Goal: Task Accomplishment & Management: Manage account settings

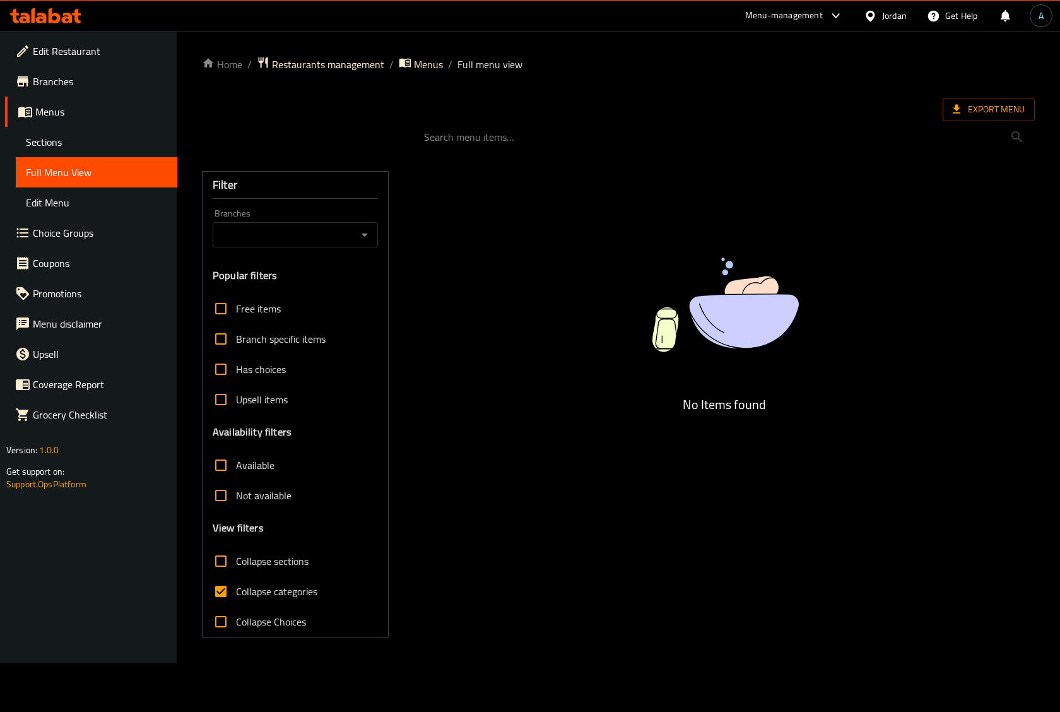
click at [65, 17] on icon at bounding box center [67, 18] width 11 height 11
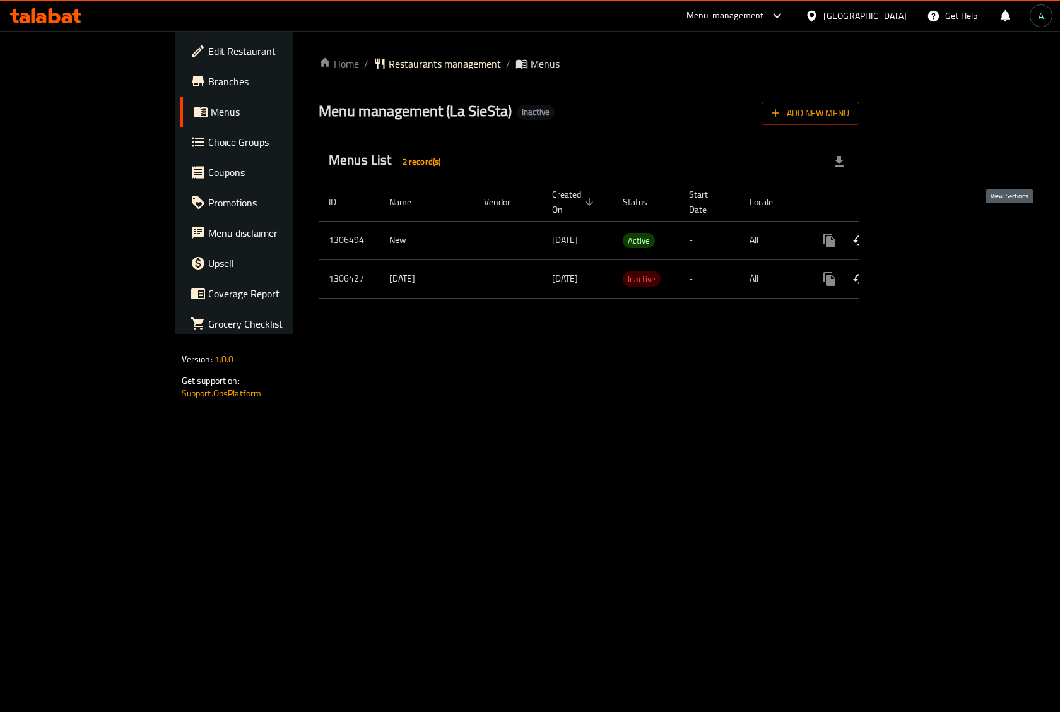
click at [936, 225] on link "enhanced table" at bounding box center [921, 240] width 30 height 30
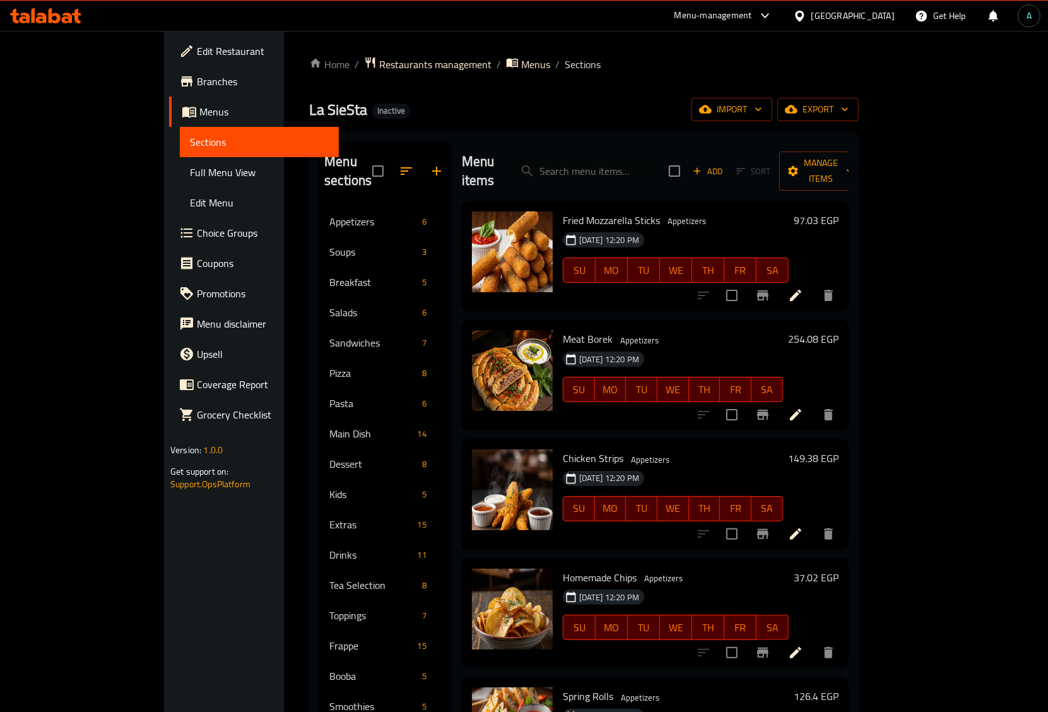
drag, startPoint x: 93, startPoint y: 162, endPoint x: 151, endPoint y: 224, distance: 84.8
click at [180, 162] on link "Full Menu View" at bounding box center [259, 172] width 159 height 30
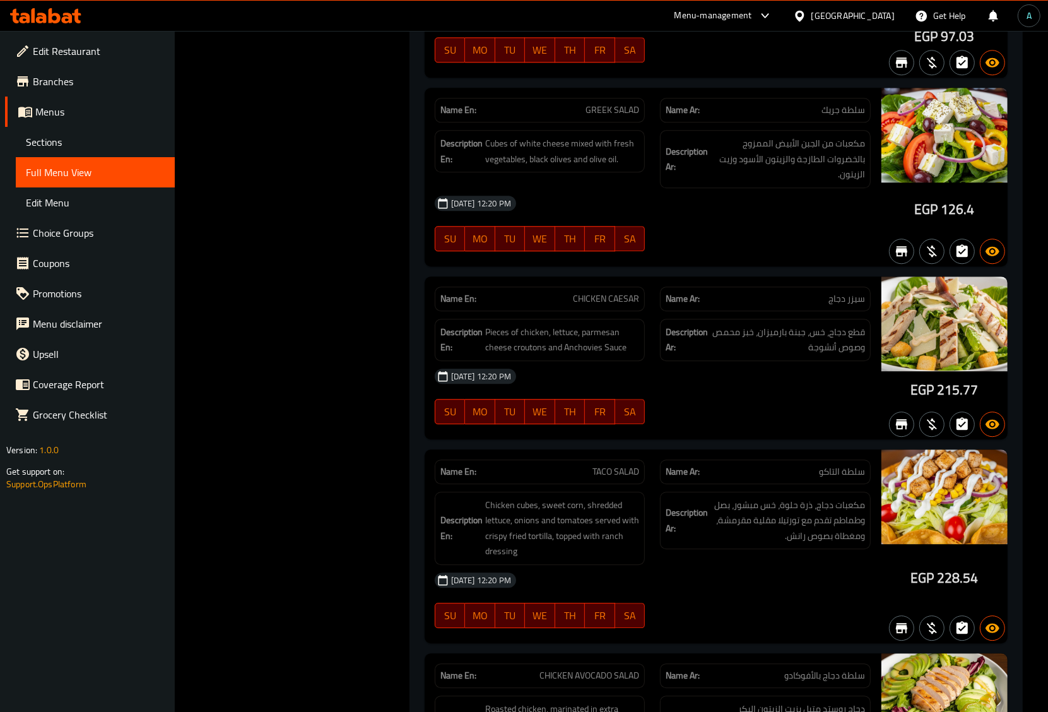
scroll to position [3779, 0]
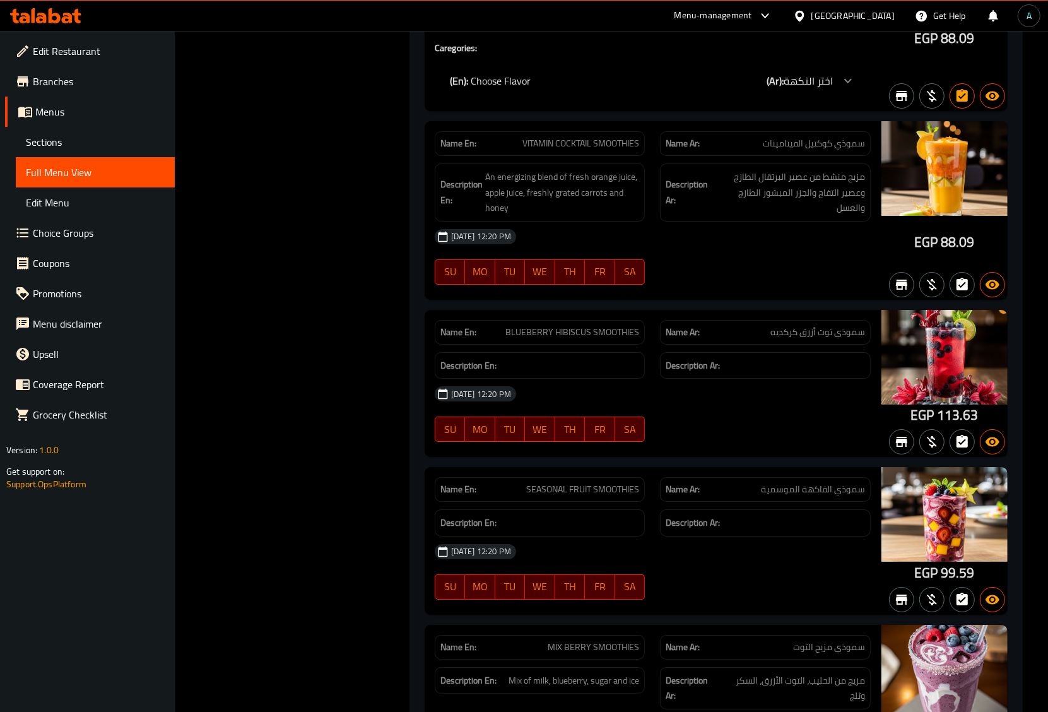
scroll to position [25001, 0]
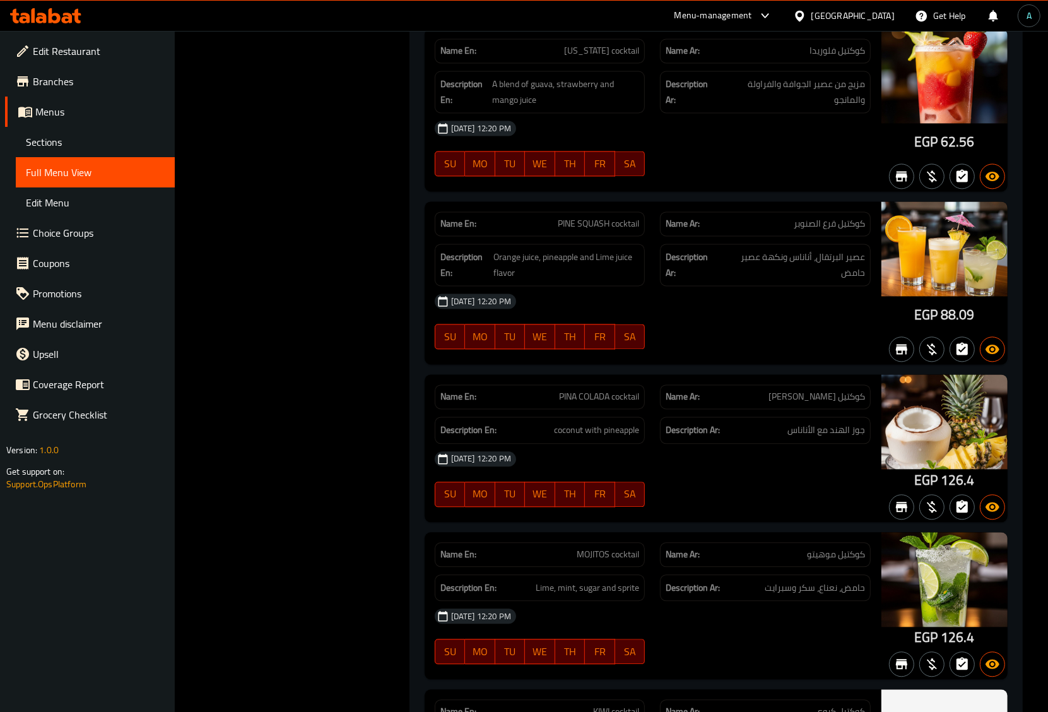
scroll to position [27448, 0]
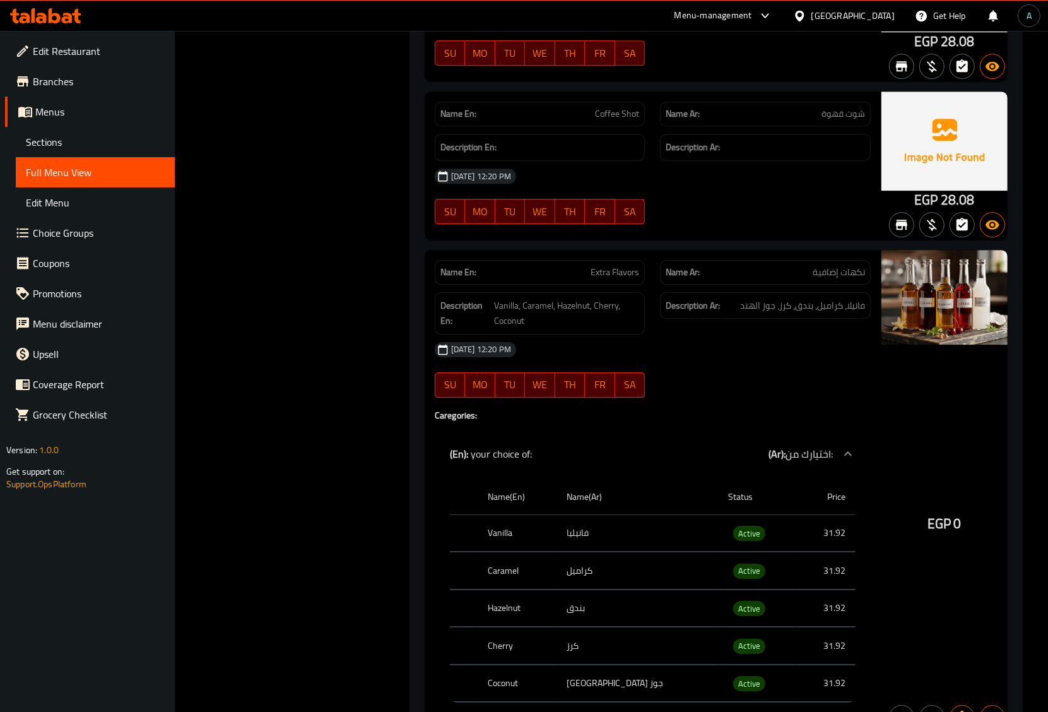
scroll to position [20190, 0]
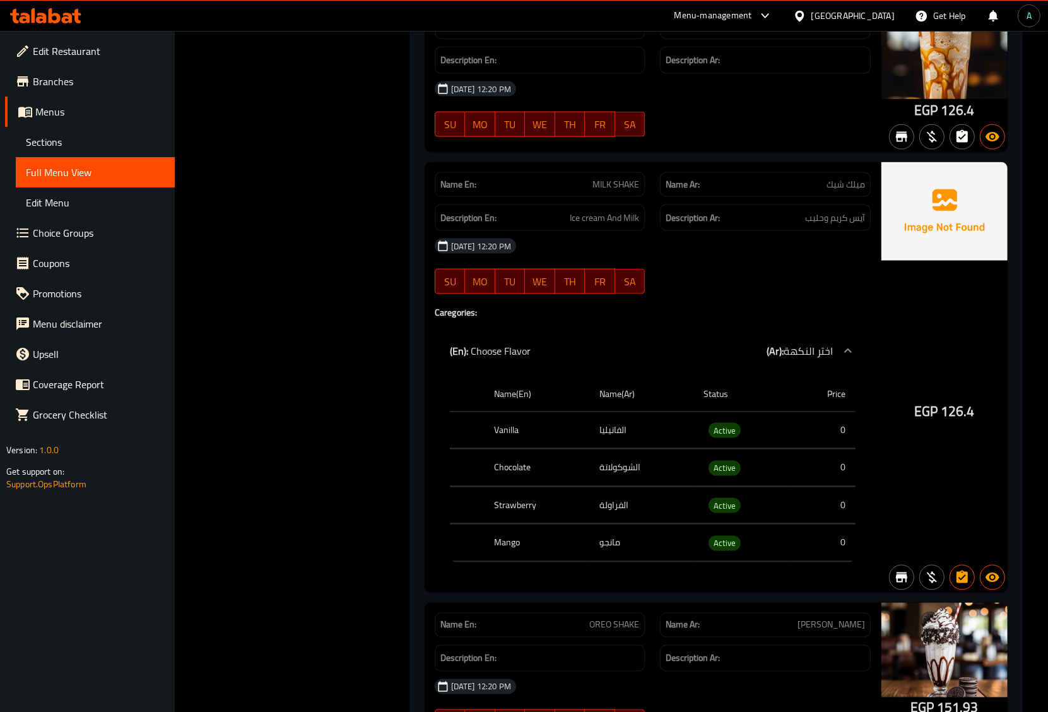
scroll to position [22498, 0]
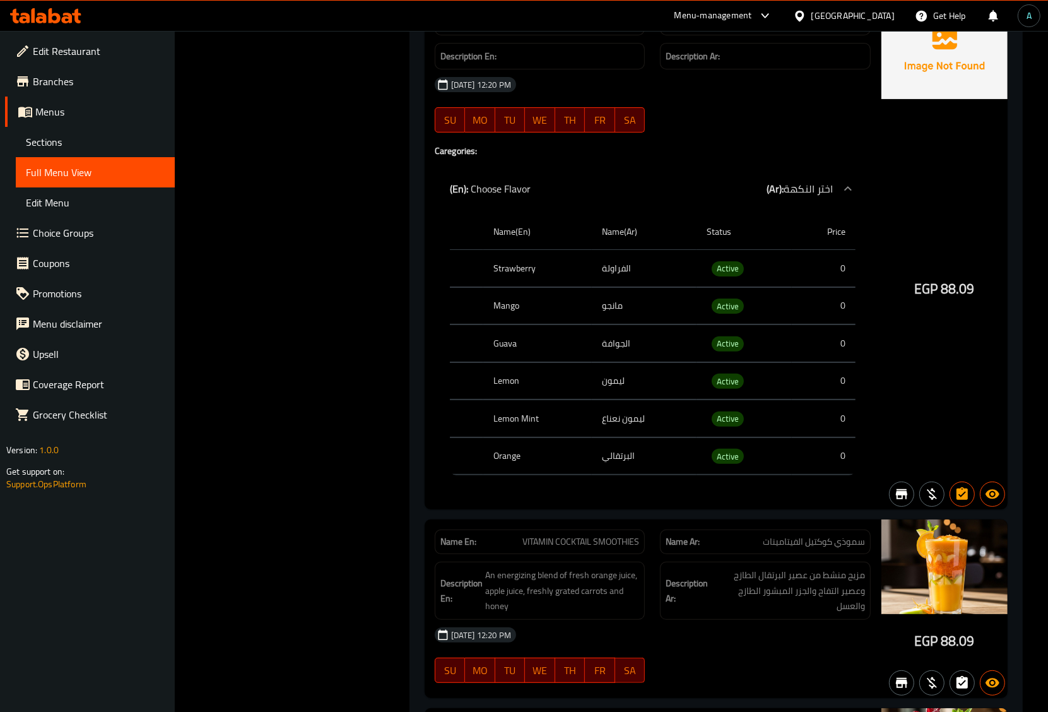
scroll to position [25378, 0]
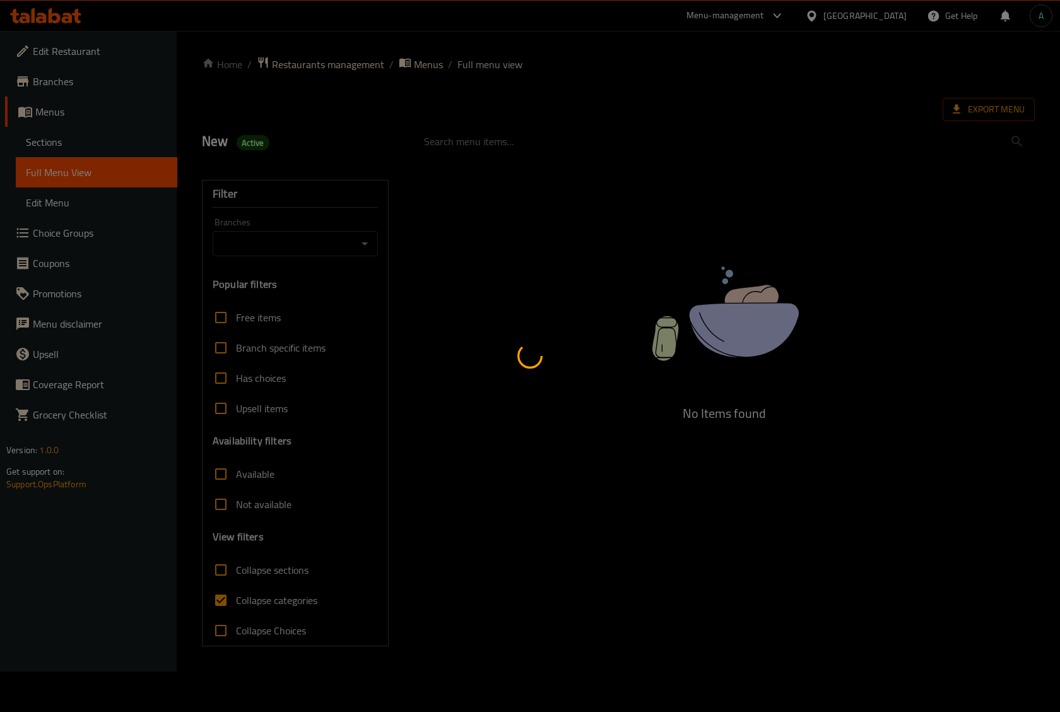
click at [64, 143] on div at bounding box center [530, 356] width 1060 height 712
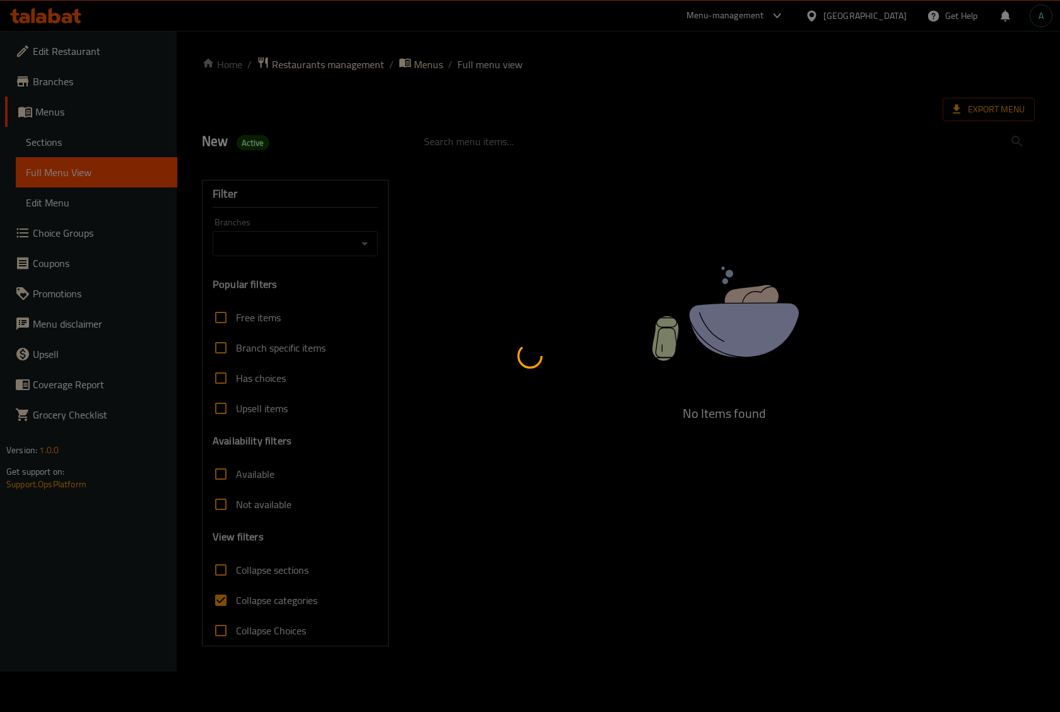
click at [64, 143] on div at bounding box center [530, 356] width 1060 height 712
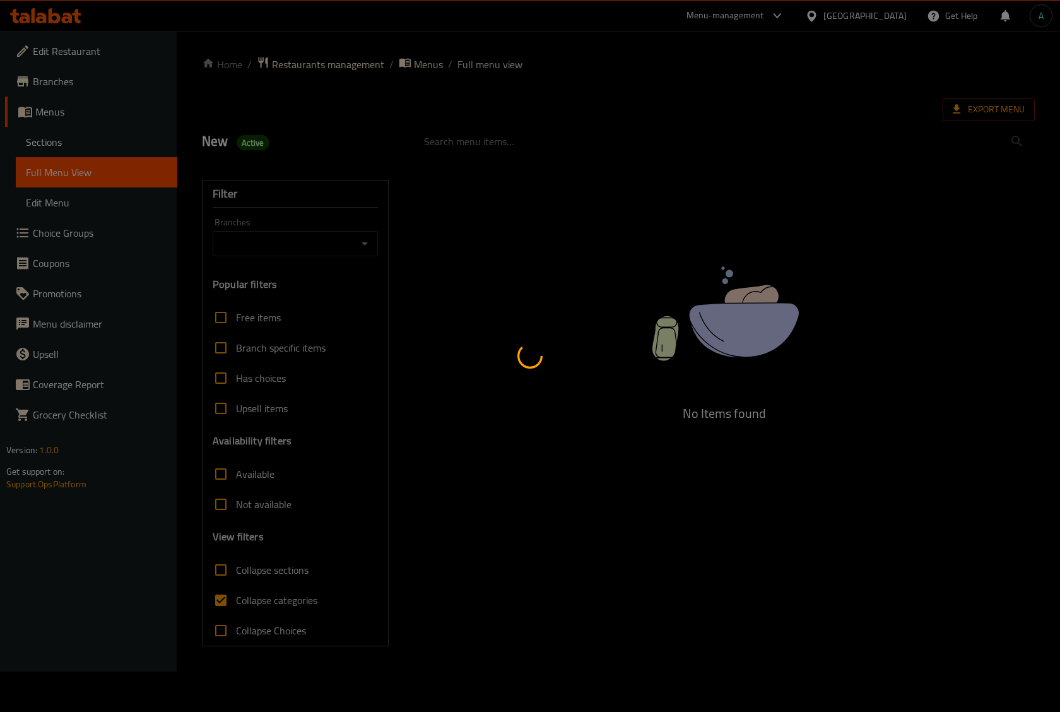
click at [64, 143] on div at bounding box center [530, 356] width 1060 height 712
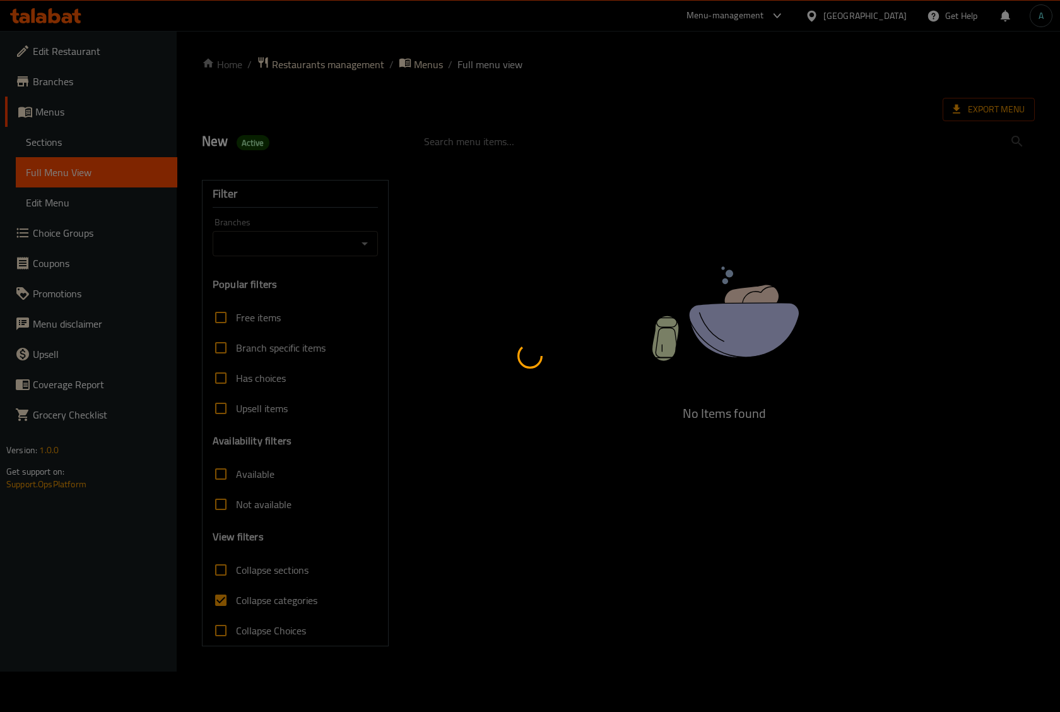
click at [64, 143] on div at bounding box center [530, 356] width 1060 height 712
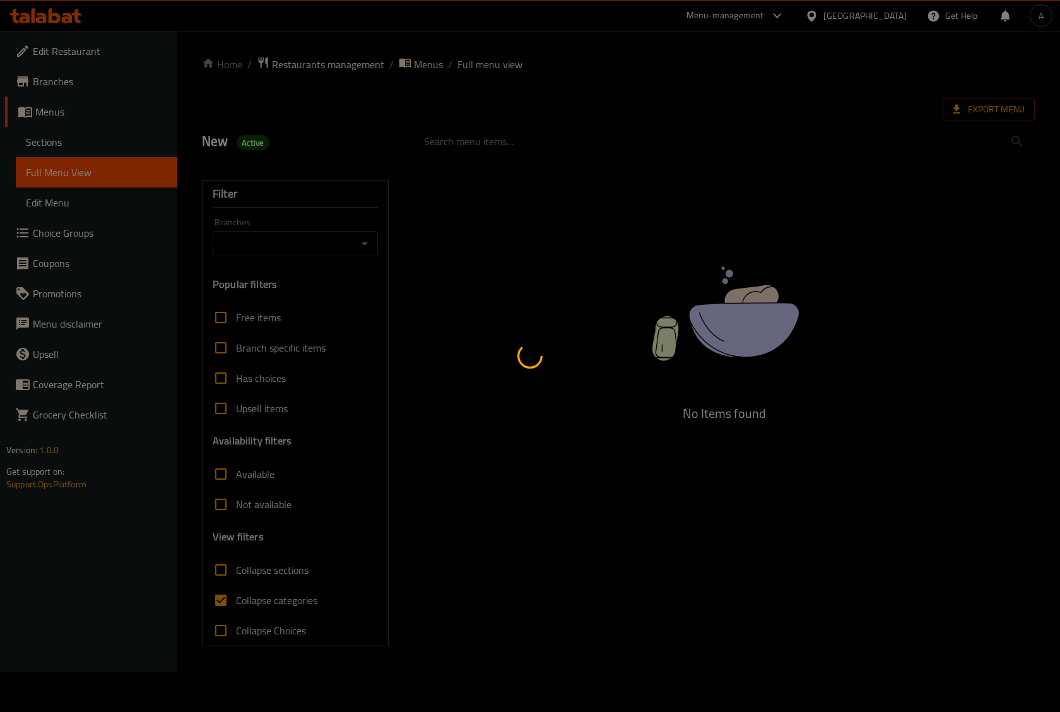
click at [64, 143] on div at bounding box center [530, 356] width 1060 height 712
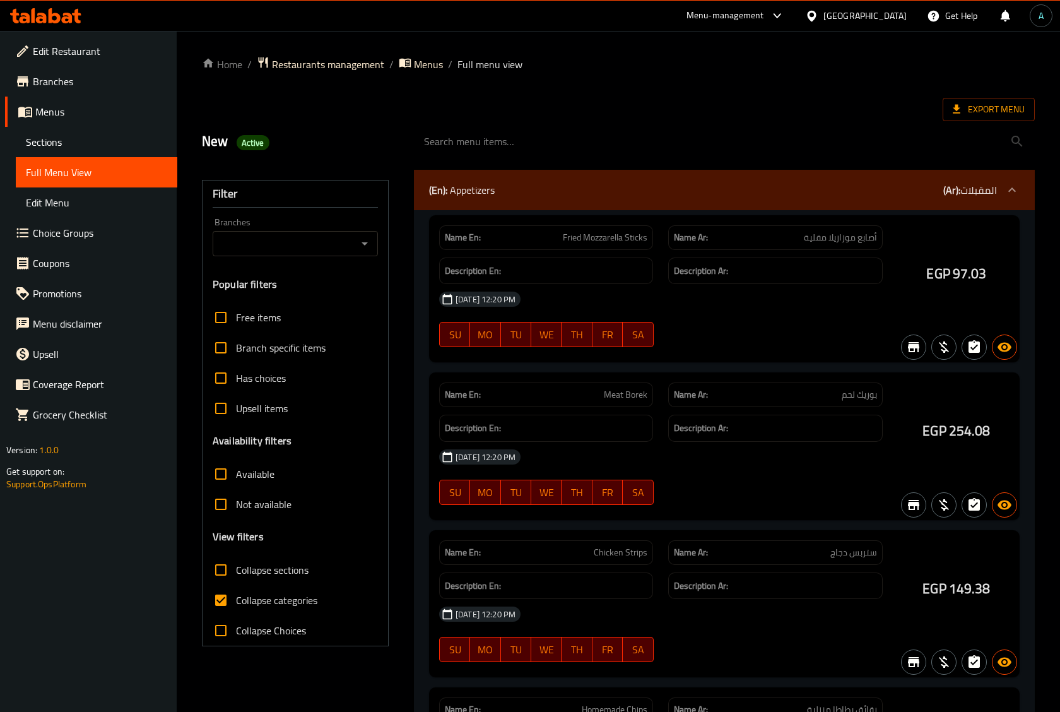
click at [64, 143] on div at bounding box center [530, 356] width 1060 height 712
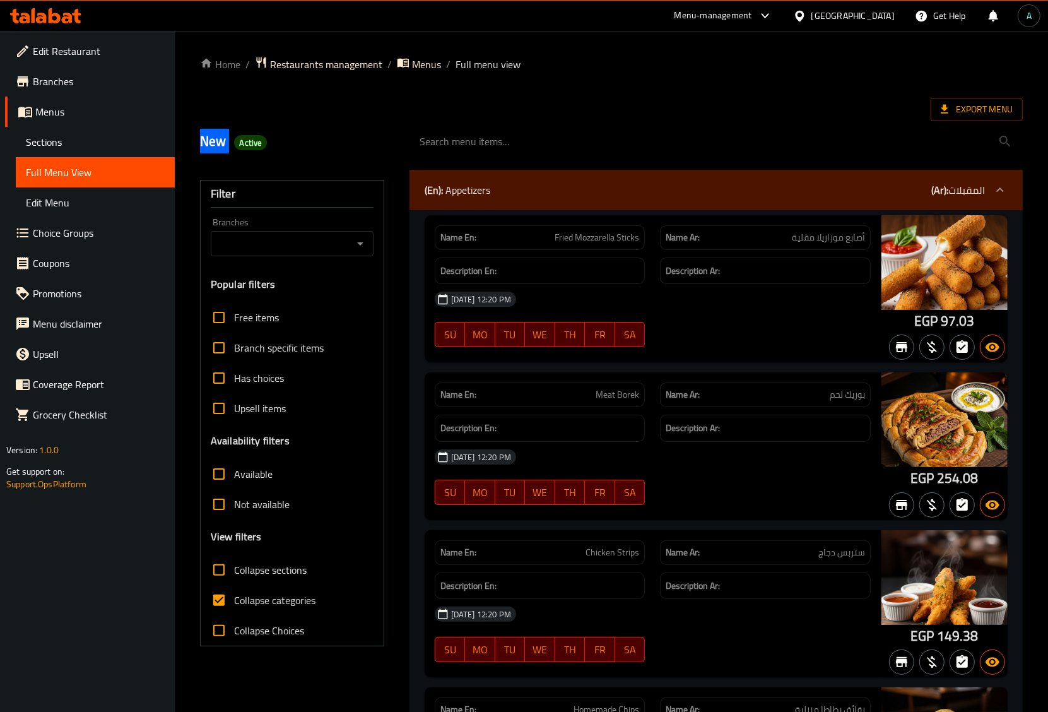
click at [64, 143] on span "Sections" at bounding box center [95, 141] width 139 height 15
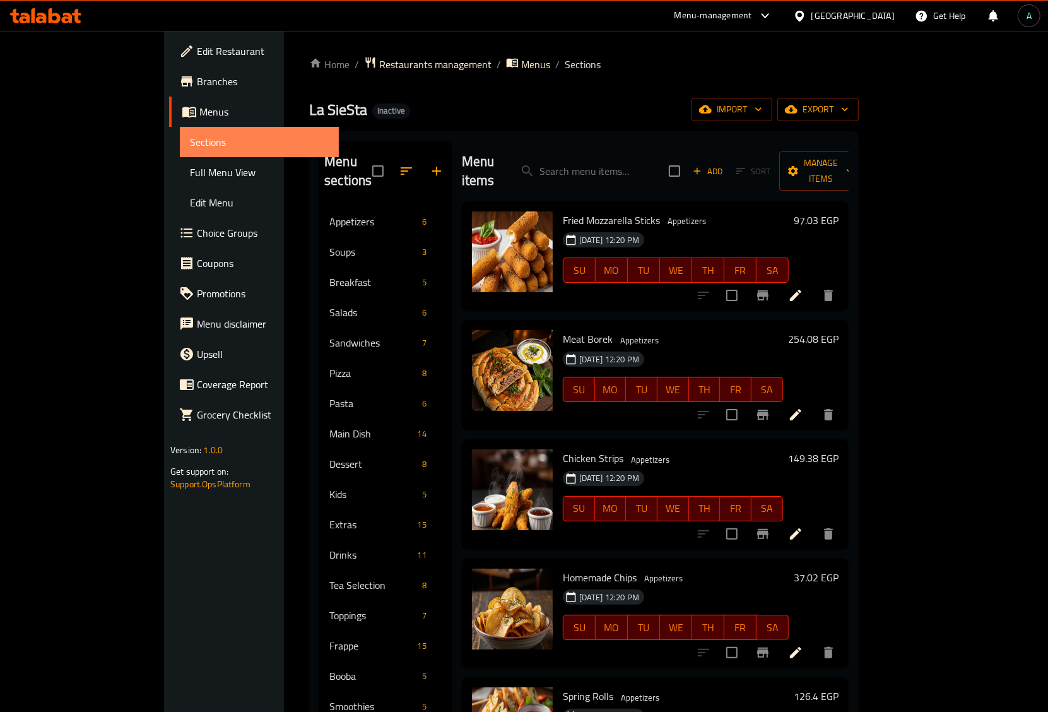
click at [190, 143] on span "Sections" at bounding box center [259, 141] width 139 height 15
click at [652, 168] on input "search" at bounding box center [584, 171] width 149 height 22
paste input "extra flavors"
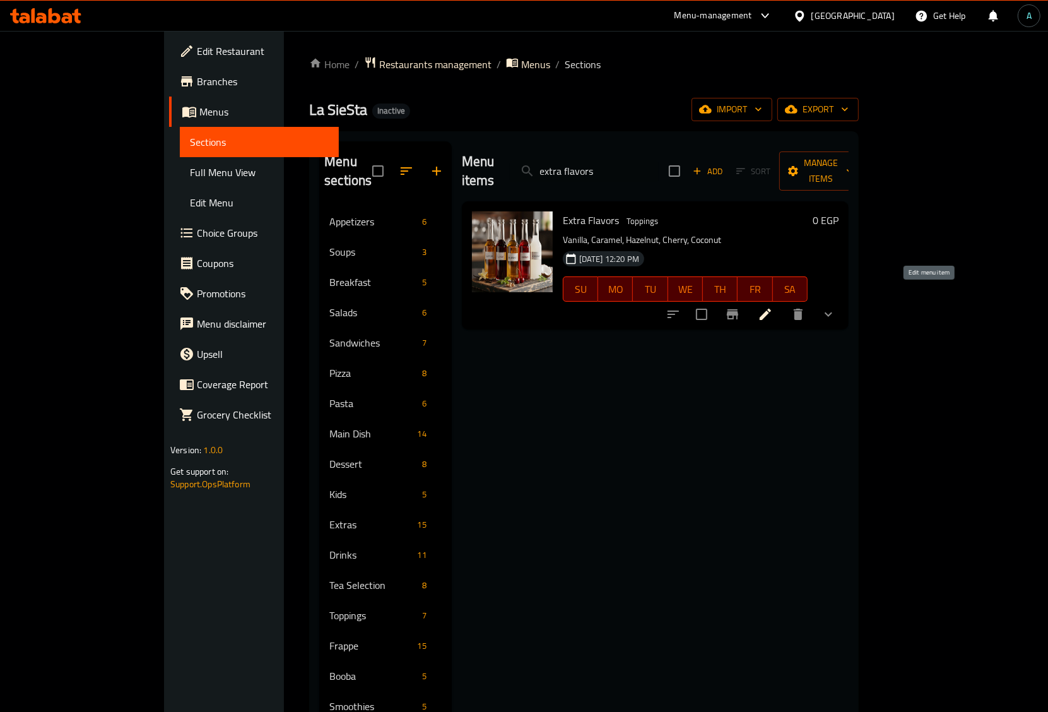
type input "extra flavors"
click at [773, 307] on icon at bounding box center [765, 314] width 15 height 15
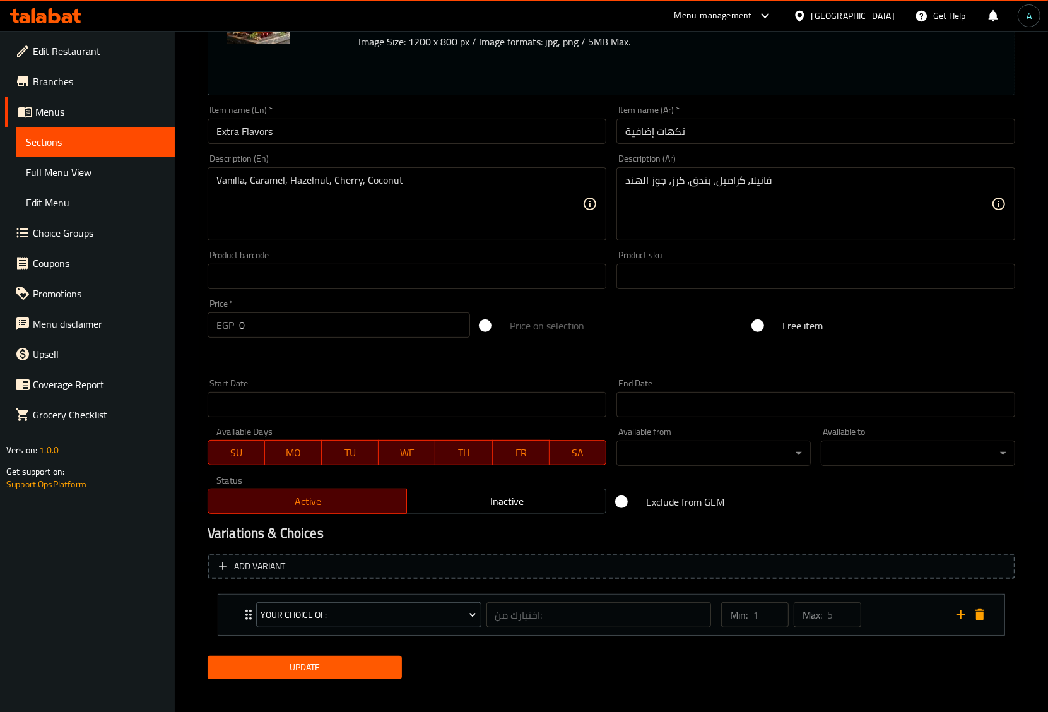
scroll to position [218, 0]
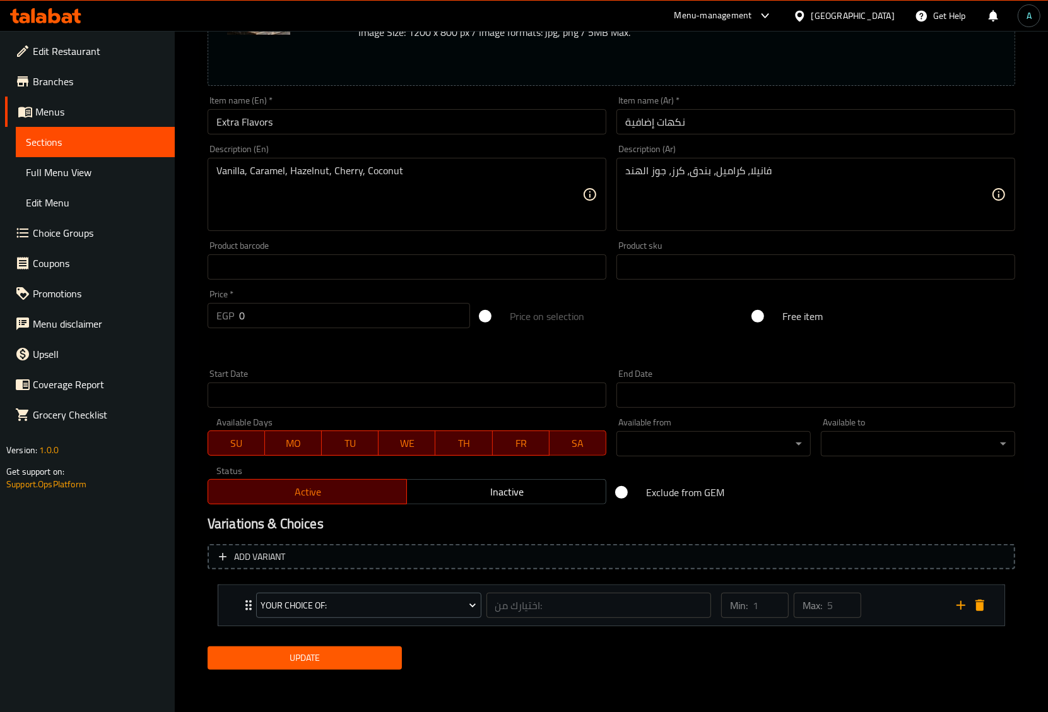
click at [246, 603] on icon "Expand" at bounding box center [248, 605] width 15 height 15
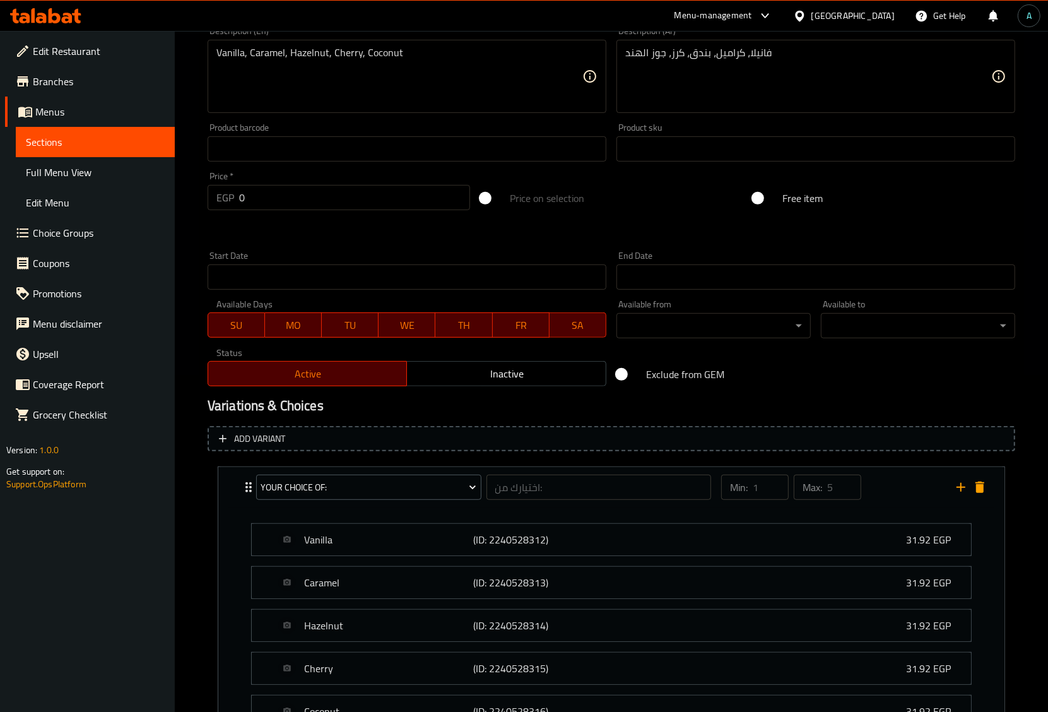
scroll to position [0, 0]
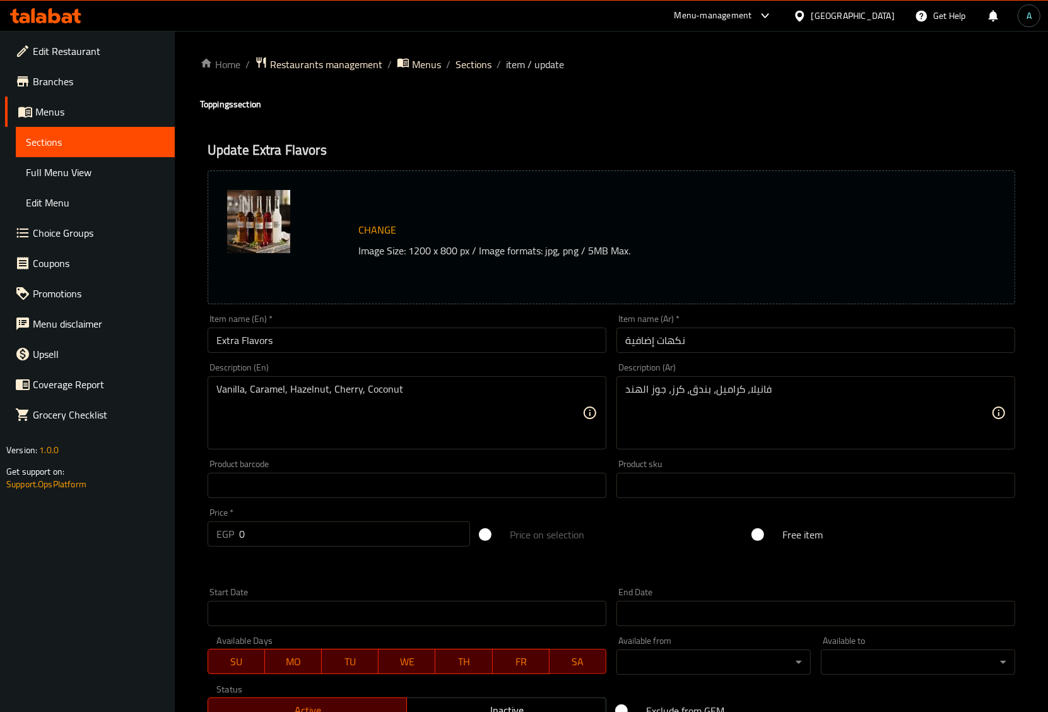
click at [490, 68] on ol "Home / Restaurants management / Menus / Sections / item / update" at bounding box center [611, 64] width 823 height 16
click at [487, 67] on span "Sections" at bounding box center [474, 64] width 36 height 15
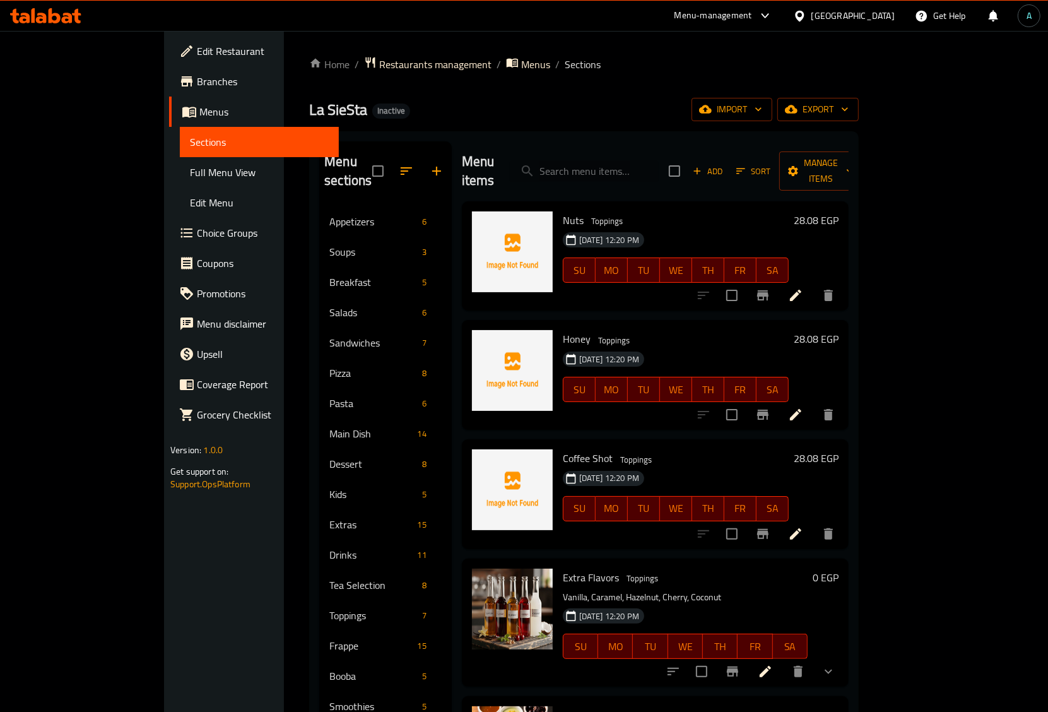
click at [606, 172] on input "search" at bounding box center [584, 171] width 149 height 22
paste input "extra sauce"
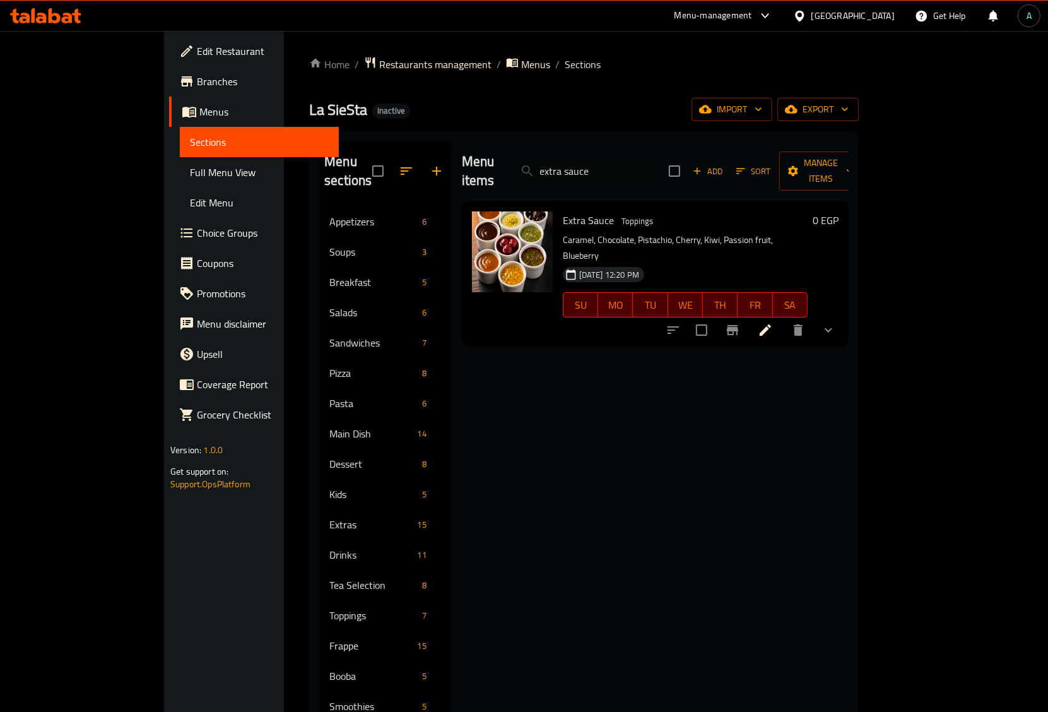
type input "extra sauce"
click at [773, 322] on icon at bounding box center [765, 329] width 15 height 15
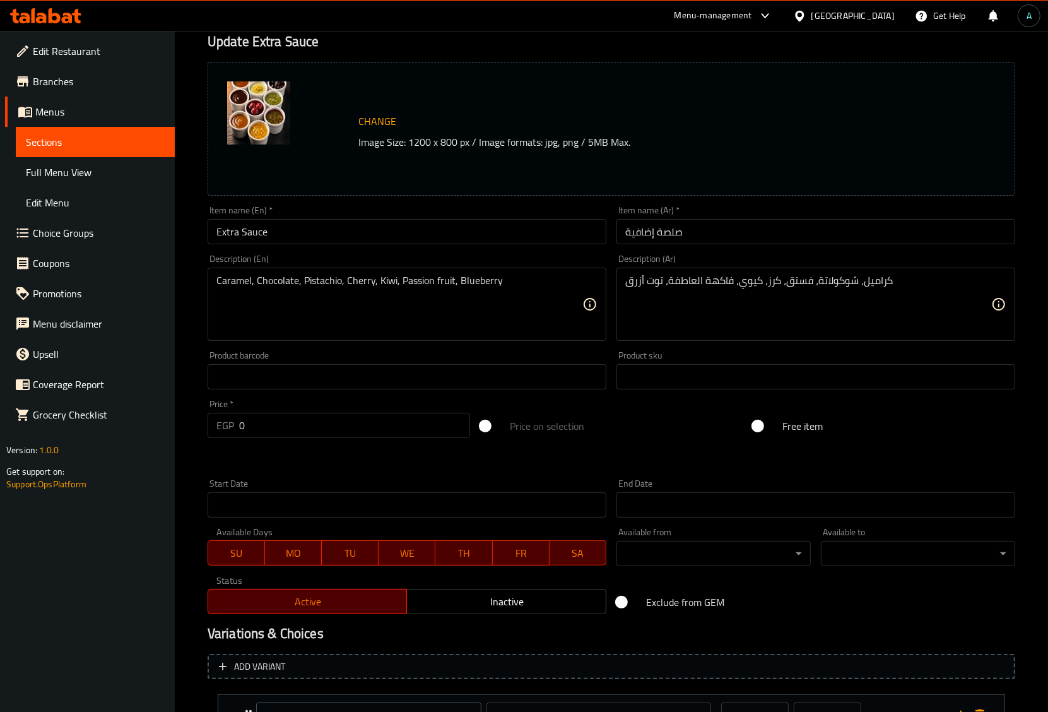
scroll to position [218, 0]
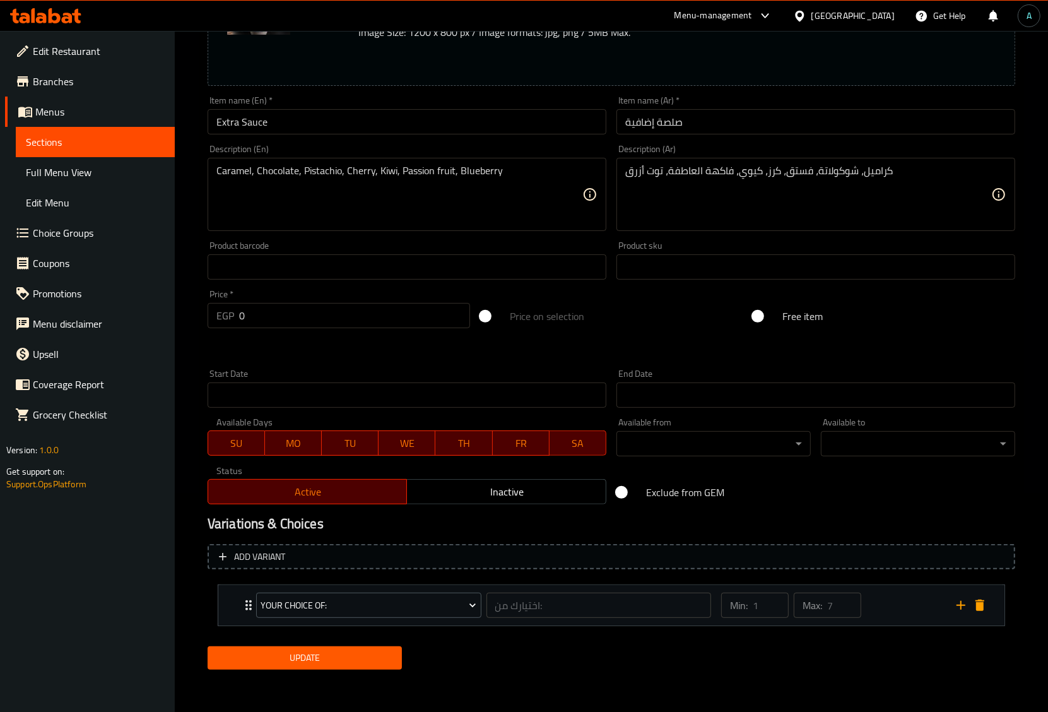
click at [254, 601] on div "your choice of:" at bounding box center [369, 605] width 230 height 30
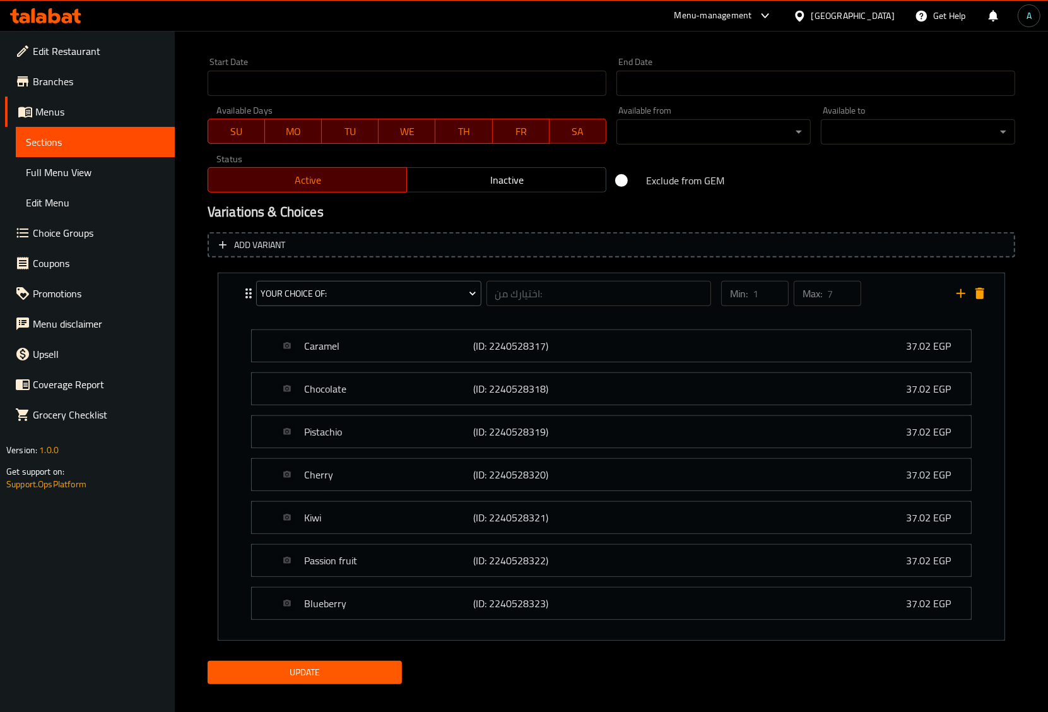
scroll to position [546, 0]
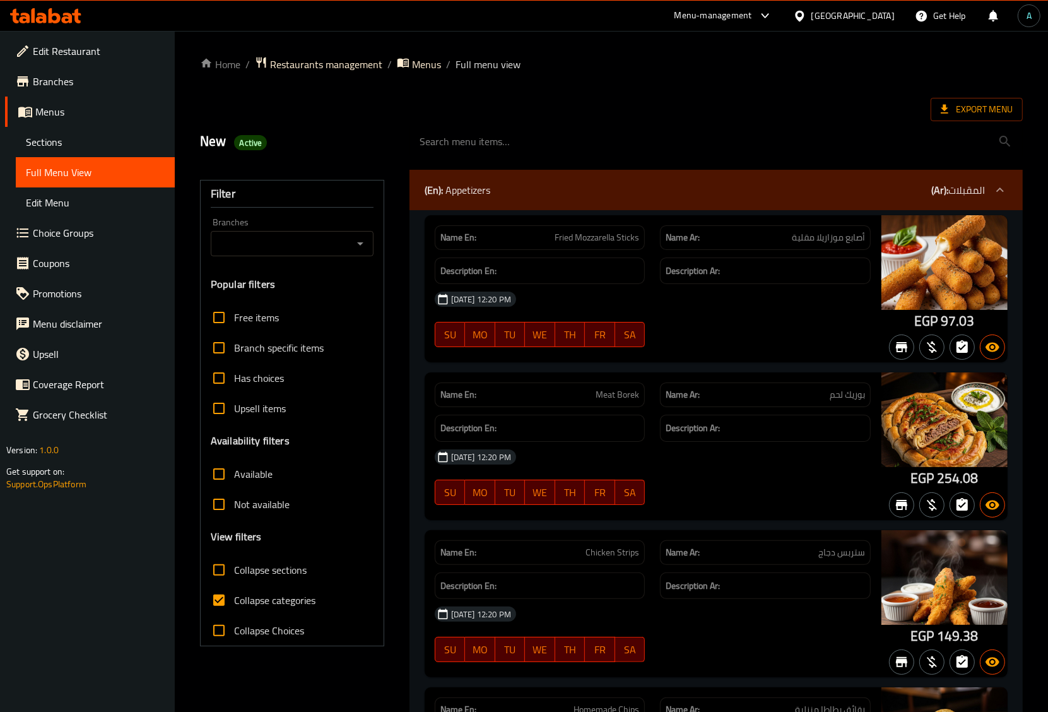
click at [228, 597] on input "Collapse categories" at bounding box center [219, 600] width 30 height 30
checkbox input "false"
click at [468, 102] on div "Export Menu" at bounding box center [611, 109] width 823 height 23
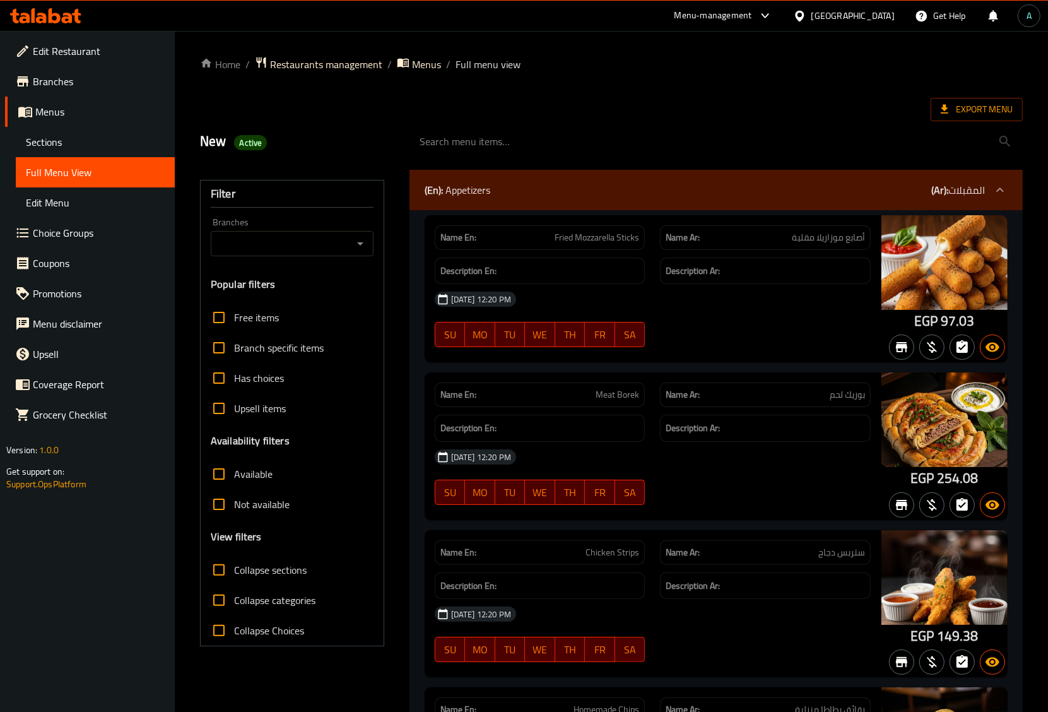
click at [475, 143] on input "search" at bounding box center [716, 142] width 613 height 32
click at [349, 129] on div "New Active" at bounding box center [297, 142] width 210 height 56
